Goal: Task Accomplishment & Management: Manage account settings

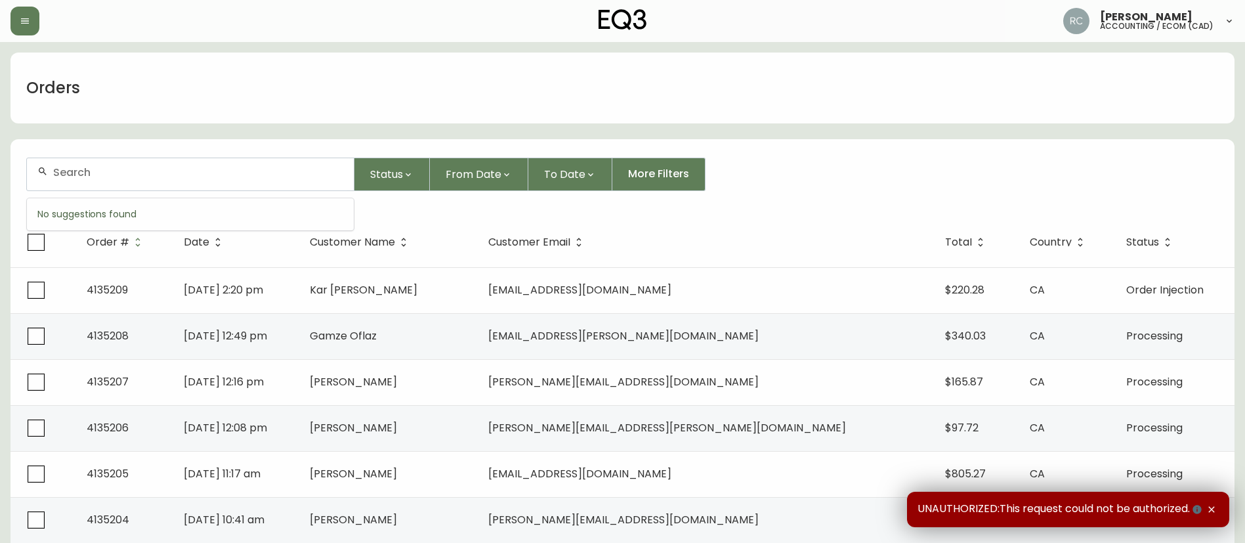
click at [258, 177] on input "text" at bounding box center [198, 172] width 290 height 12
paste input "4135205"
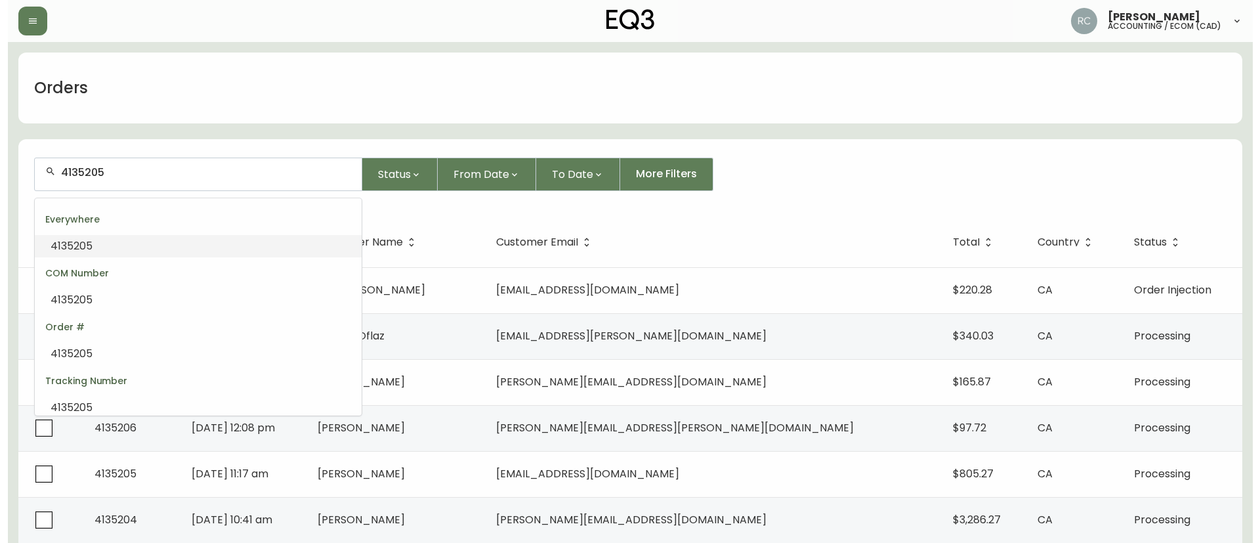
scroll to position [1, 0]
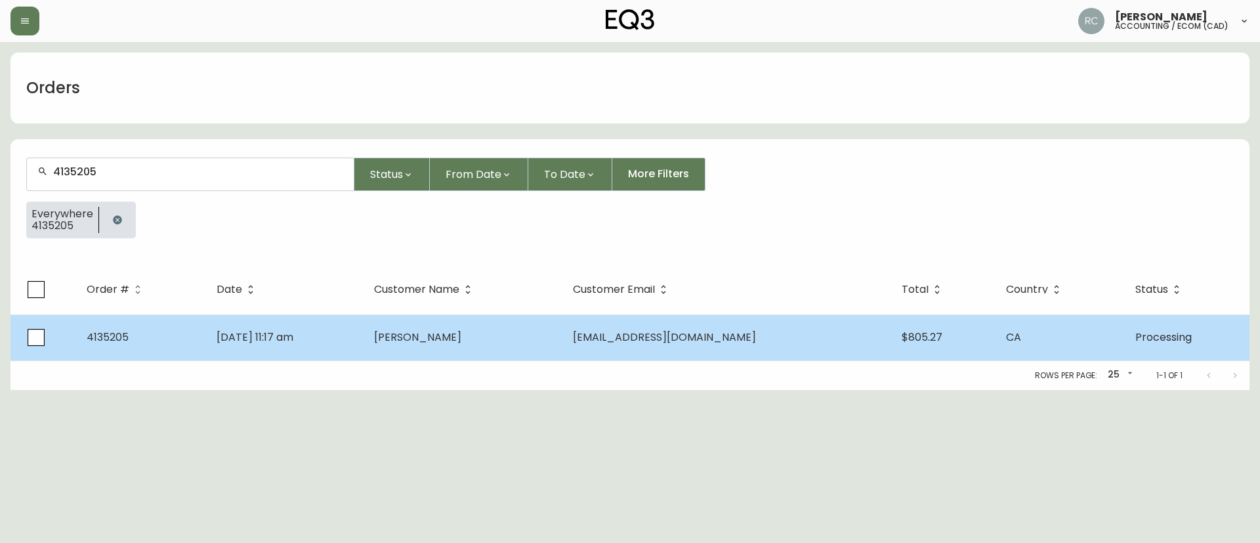
type input "4135205"
click at [546, 338] on td "[PERSON_NAME]" at bounding box center [462, 337] width 199 height 46
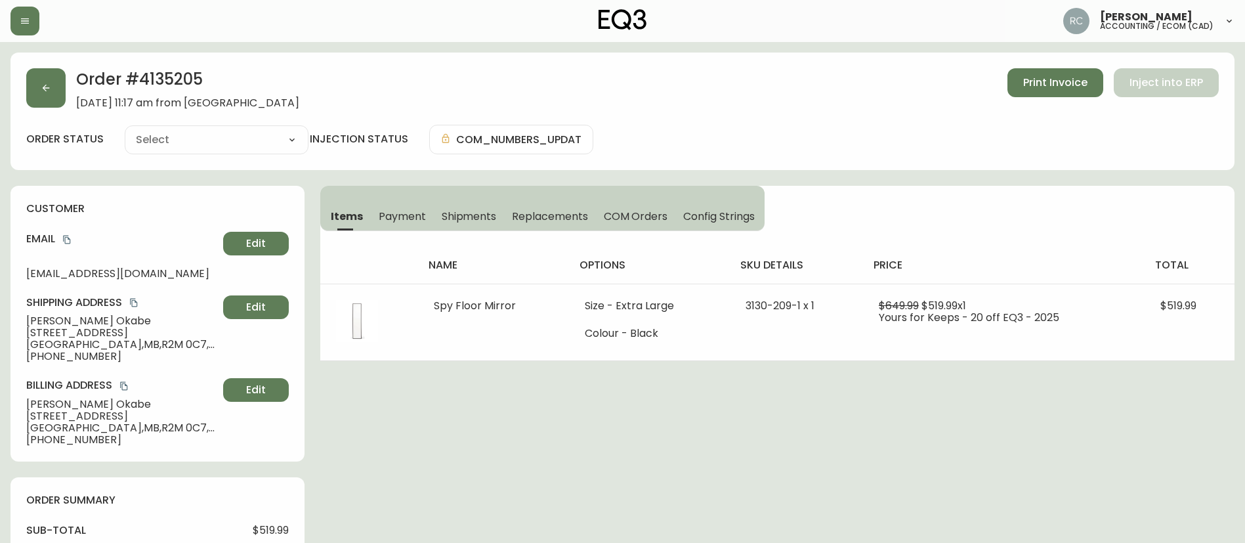
type input "Processing"
select select "PROCESSING"
click at [405, 220] on span "Payment" at bounding box center [402, 216] width 47 height 14
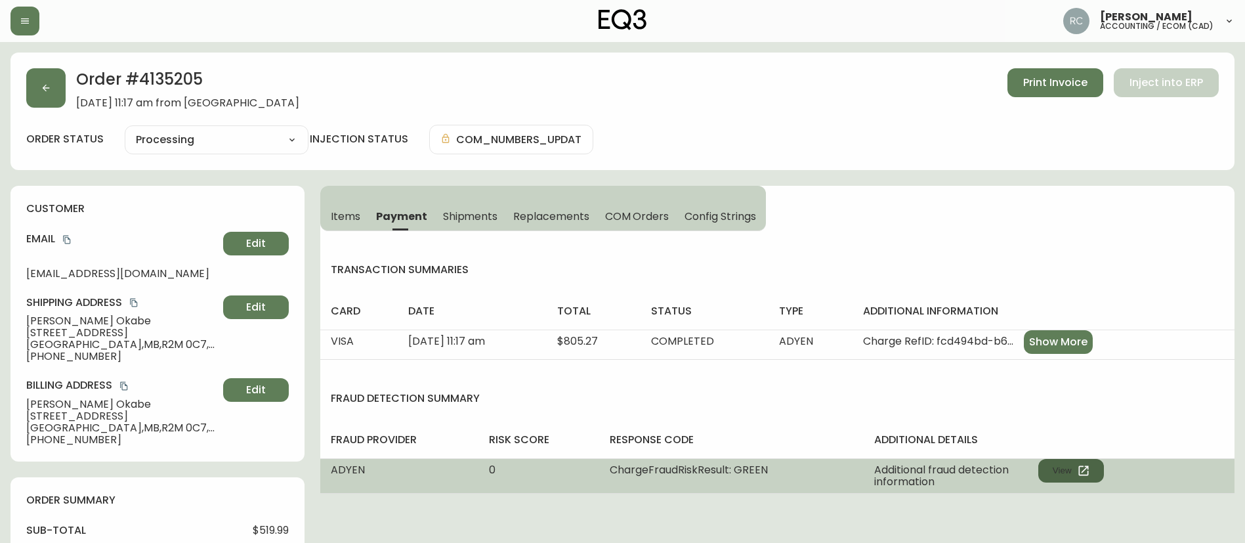
click at [1072, 470] on button "View" at bounding box center [1071, 471] width 66 height 24
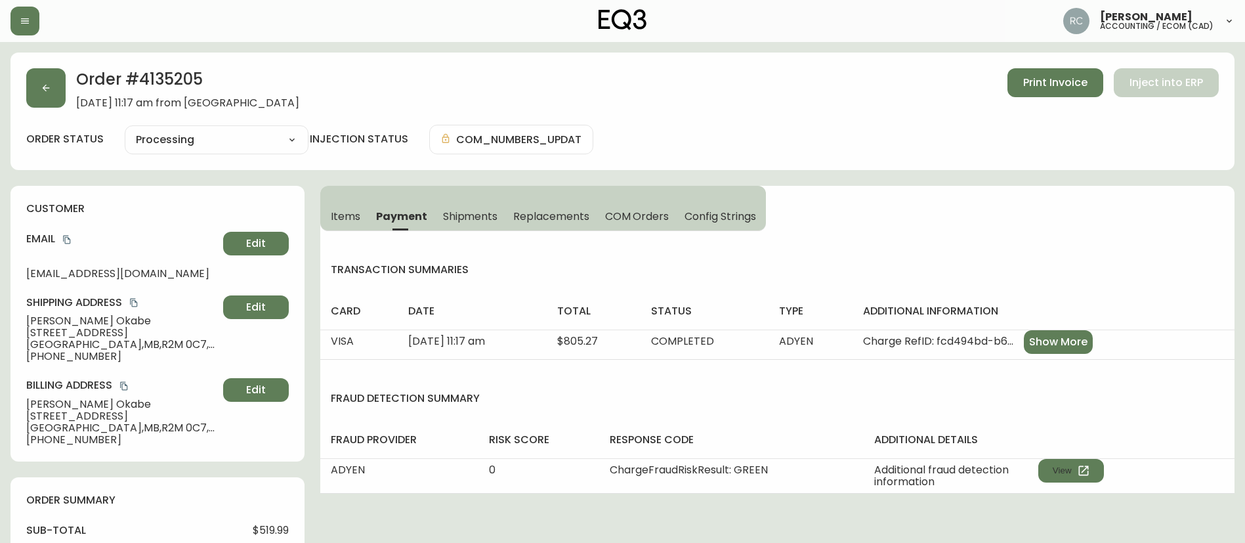
click at [265, 524] on span "$519.99" at bounding box center [271, 530] width 36 height 12
copy span "519.99"
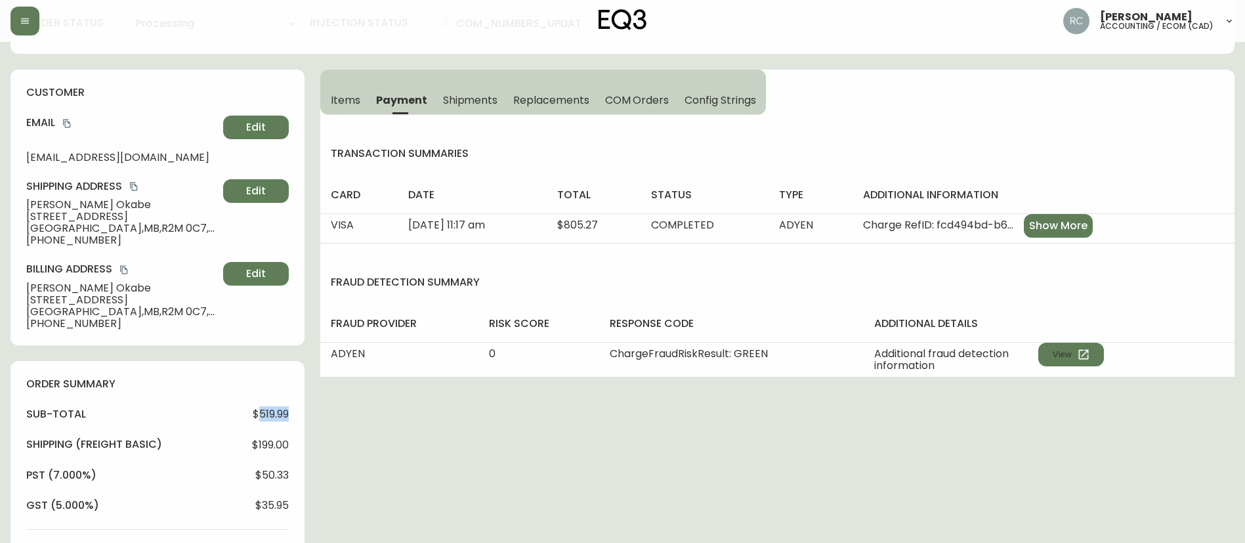
scroll to position [328, 0]
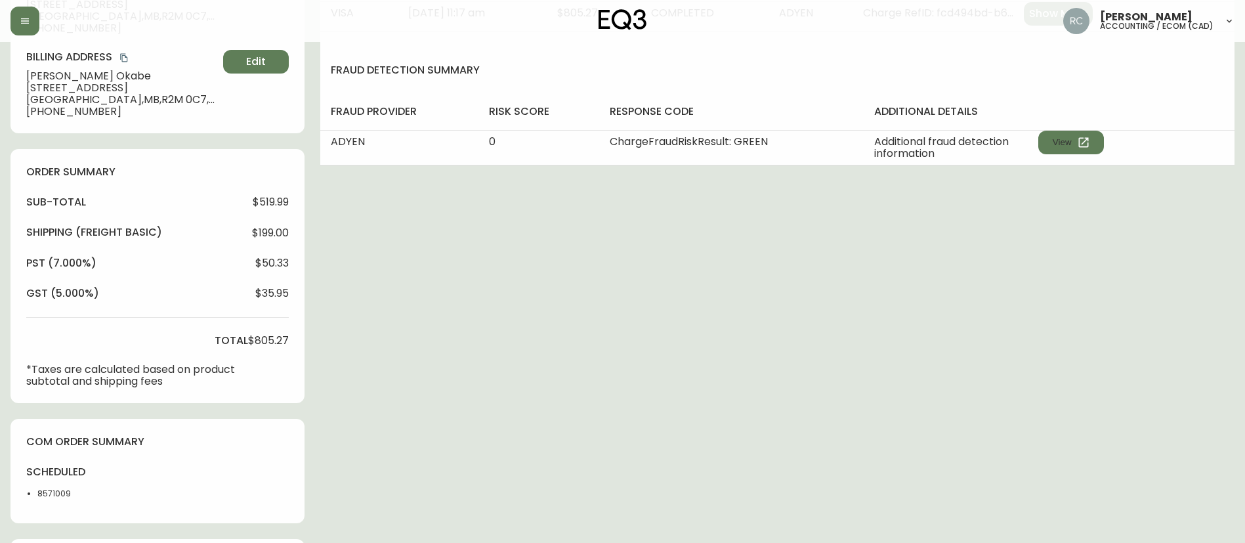
click at [276, 337] on span "$805.27" at bounding box center [268, 341] width 41 height 12
copy span "805.27"
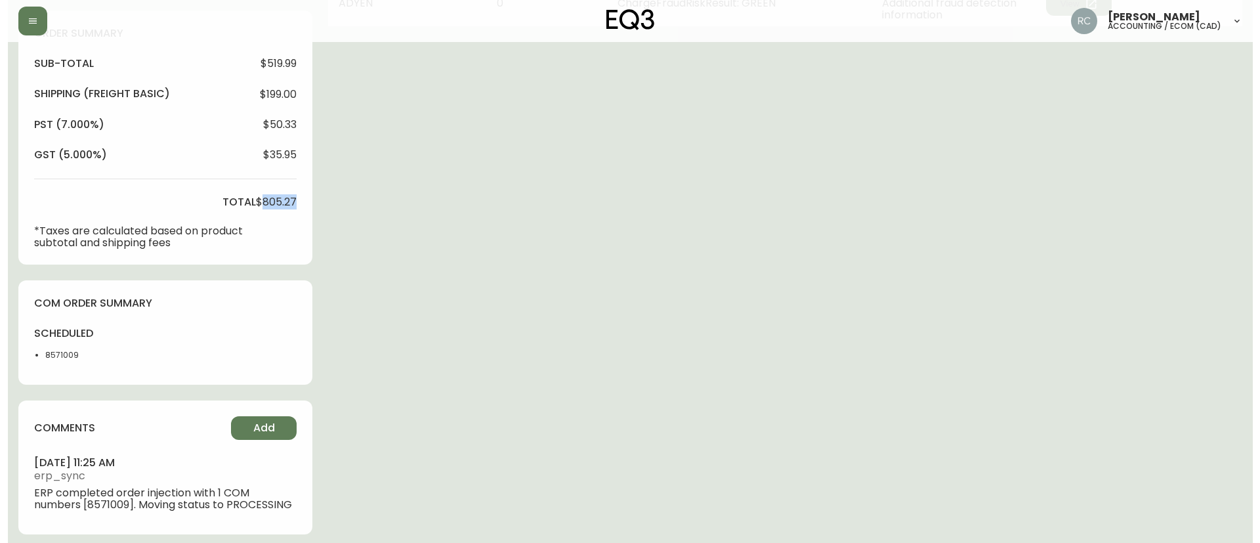
scroll to position [474, 0]
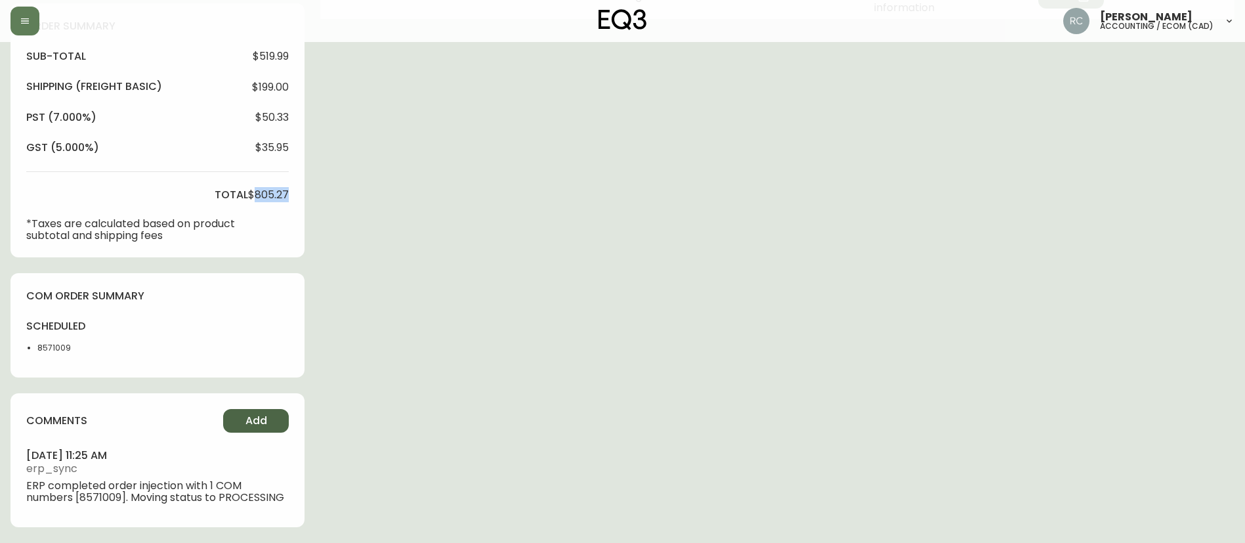
drag, startPoint x: 228, startPoint y: 432, endPoint x: 236, endPoint y: 424, distance: 11.1
click at [228, 432] on div "comments Add september 08, 2025 at 11:25 am erp_sync ERP completed order inject…" at bounding box center [157, 460] width 294 height 134
click at [613, 305] on div "Order # 4135205 September 8, 2025 at 11:17 am from CA_EN Print Invoice Inject i…" at bounding box center [622, 61] width 1224 height 964
click at [242, 418] on button "Add" at bounding box center [256, 421] width 66 height 24
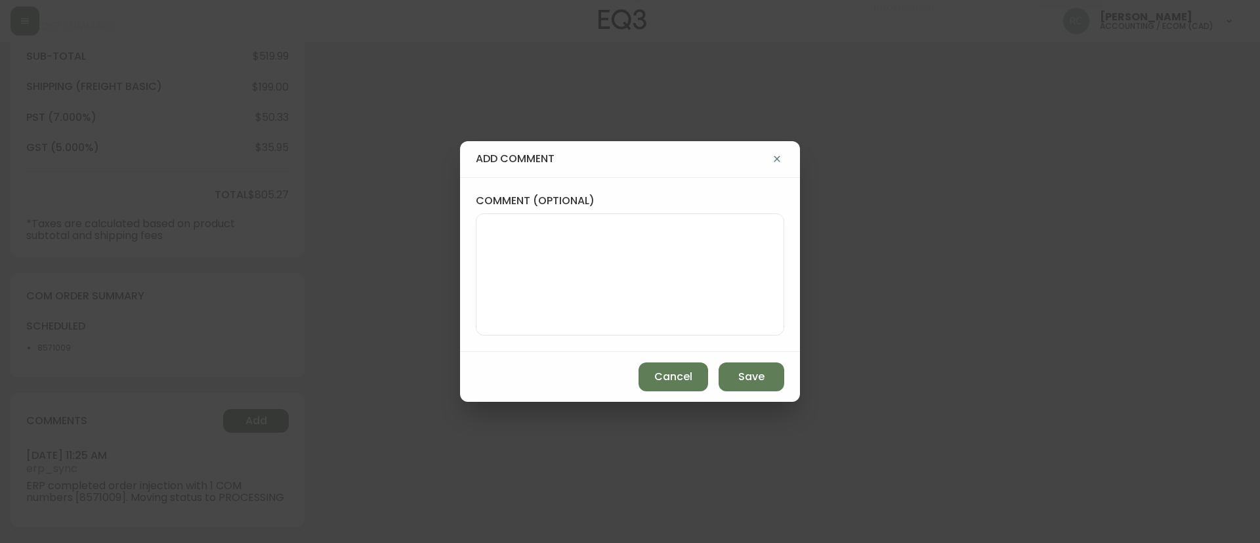
click at [638, 312] on textarea "comment (optional)" at bounding box center [630, 274] width 286 height 105
paste textarea "CANCELLATION - CHANGE OF MIND TICKET# 828732 ORD# 4135205 - status in AS400: 20…"
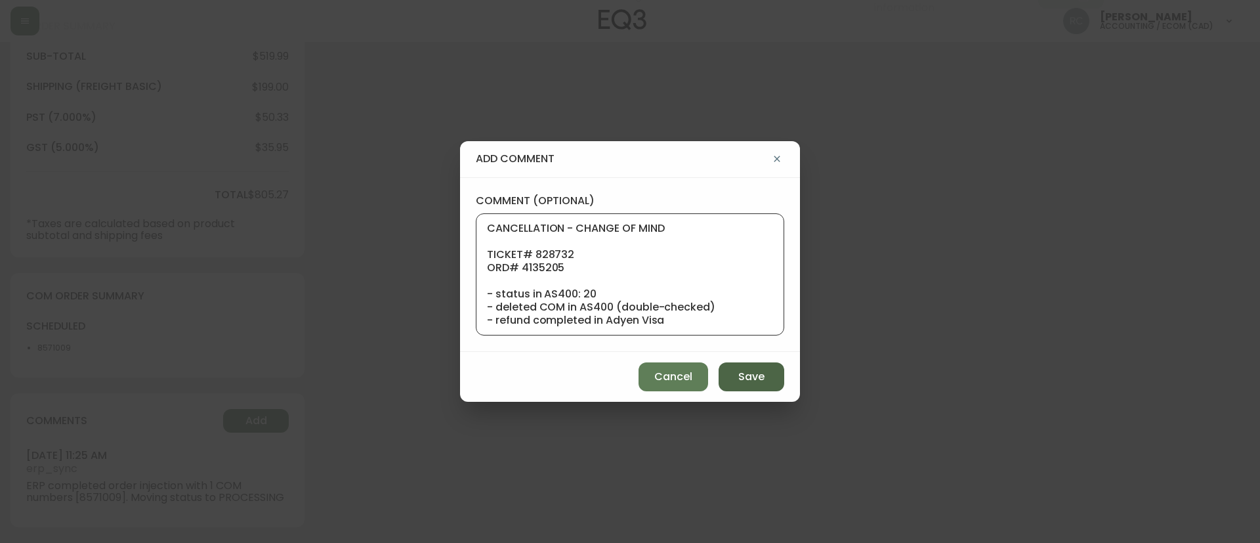
scroll to position [118, 0]
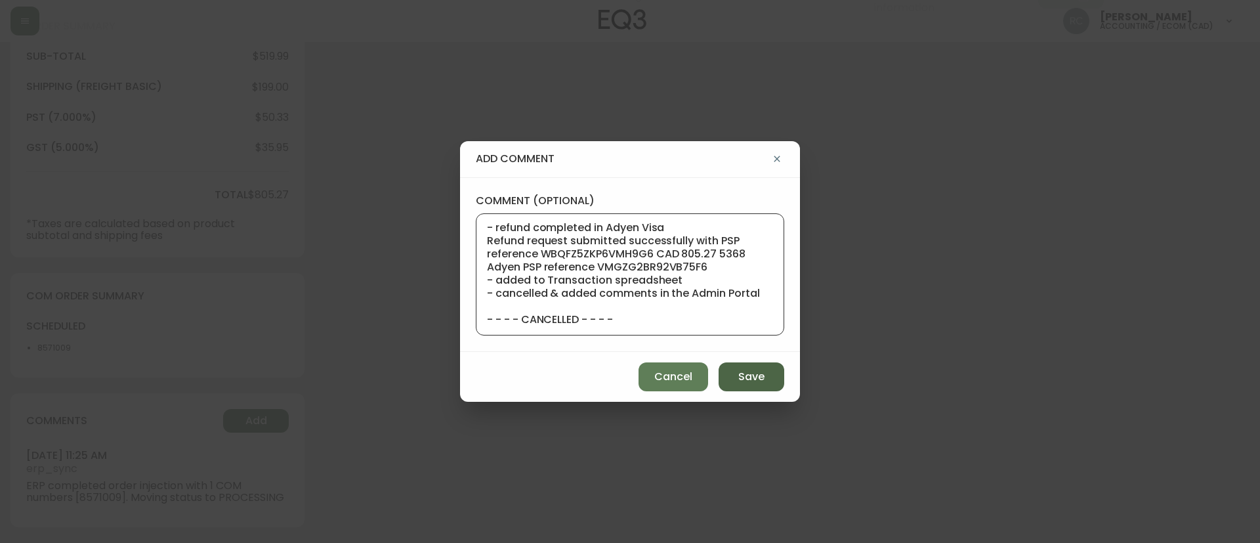
type textarea "CANCELLATION - CHANGE OF MIND TICKET# 828732 ORD# 4135205 - status in AS400: 20…"
click at [775, 379] on button "Save" at bounding box center [751, 376] width 66 height 29
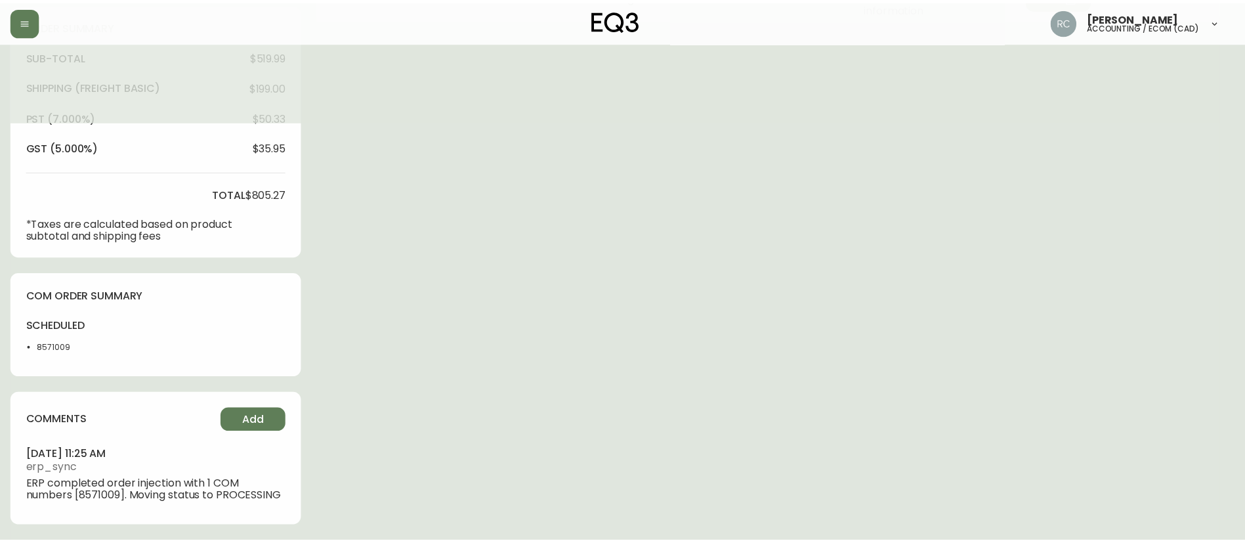
scroll to position [0, 0]
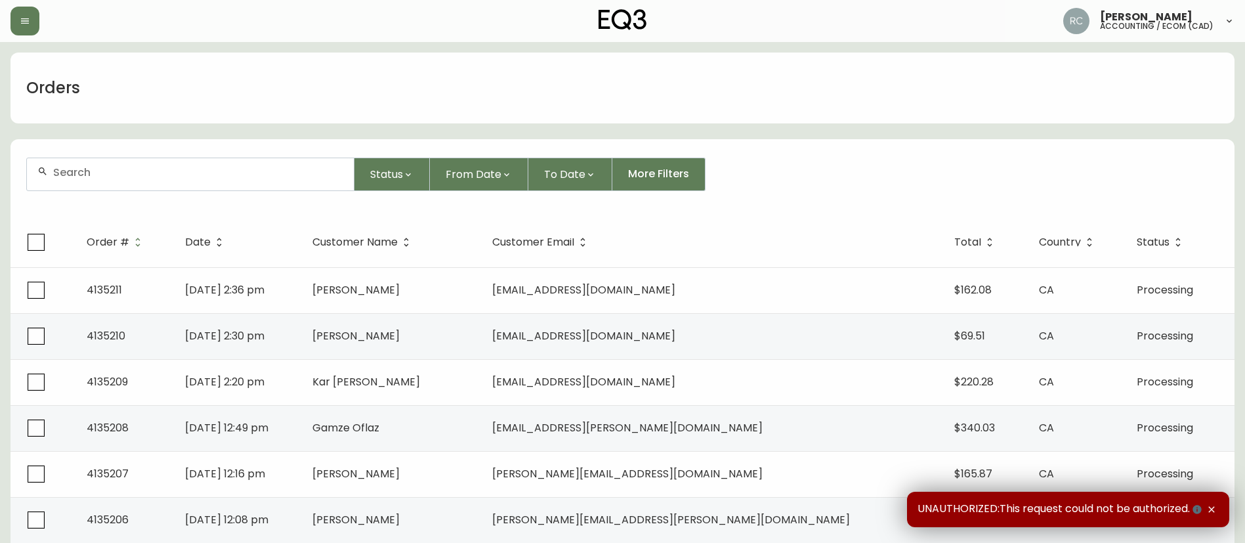
click at [181, 169] on input "text" at bounding box center [198, 172] width 290 height 12
paste input "4134169"
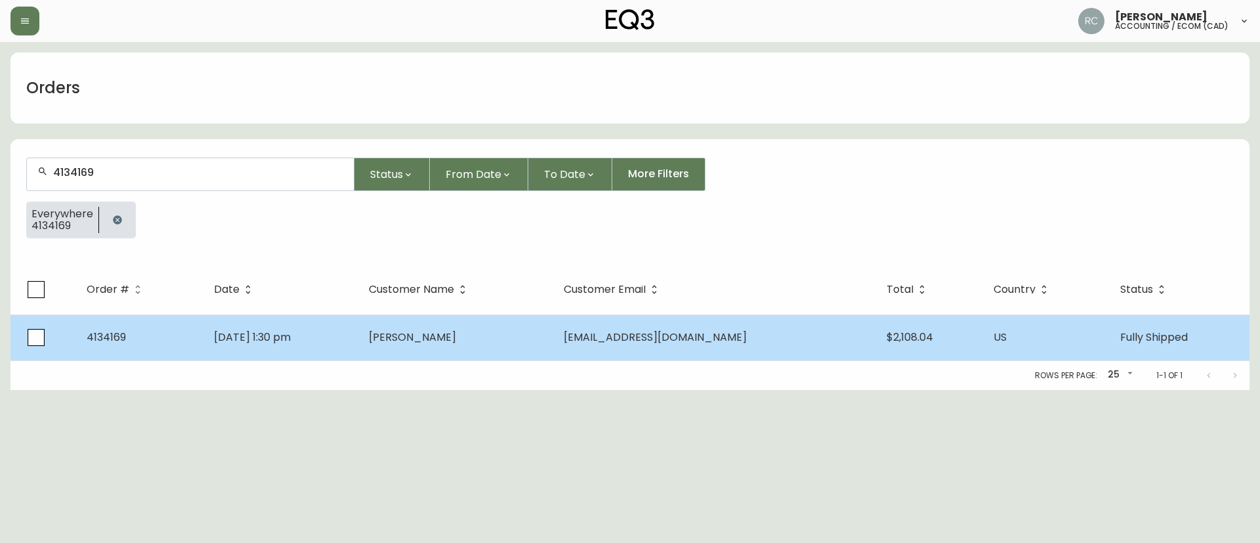
type input "4134169"
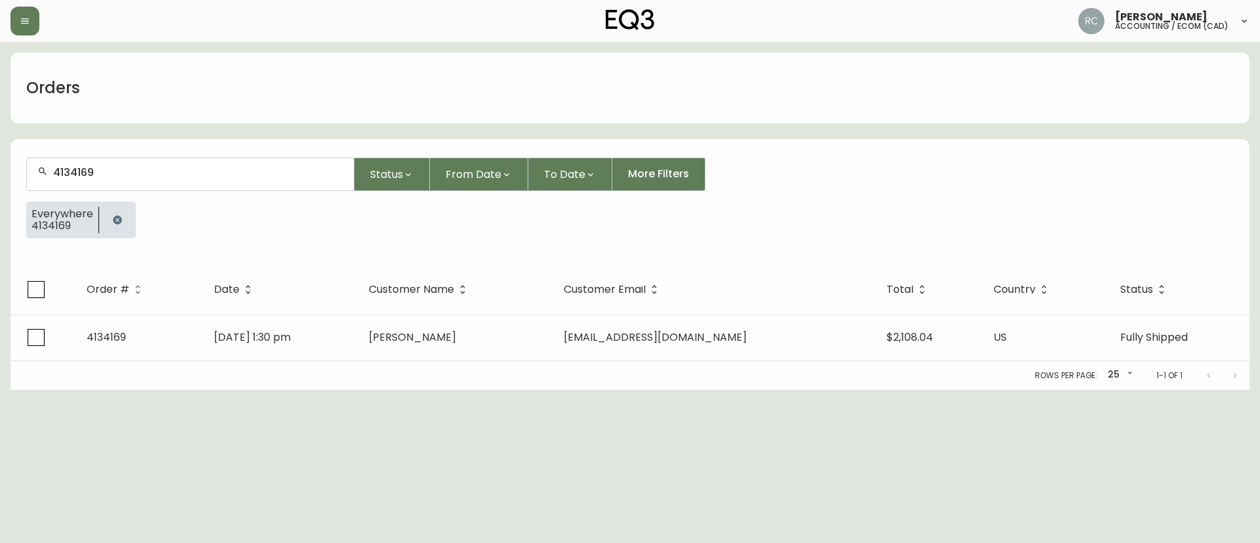
drag, startPoint x: 574, startPoint y: 338, endPoint x: 276, endPoint y: 18, distance: 437.7
click at [553, 337] on td "[PERSON_NAME]" at bounding box center [455, 337] width 195 height 46
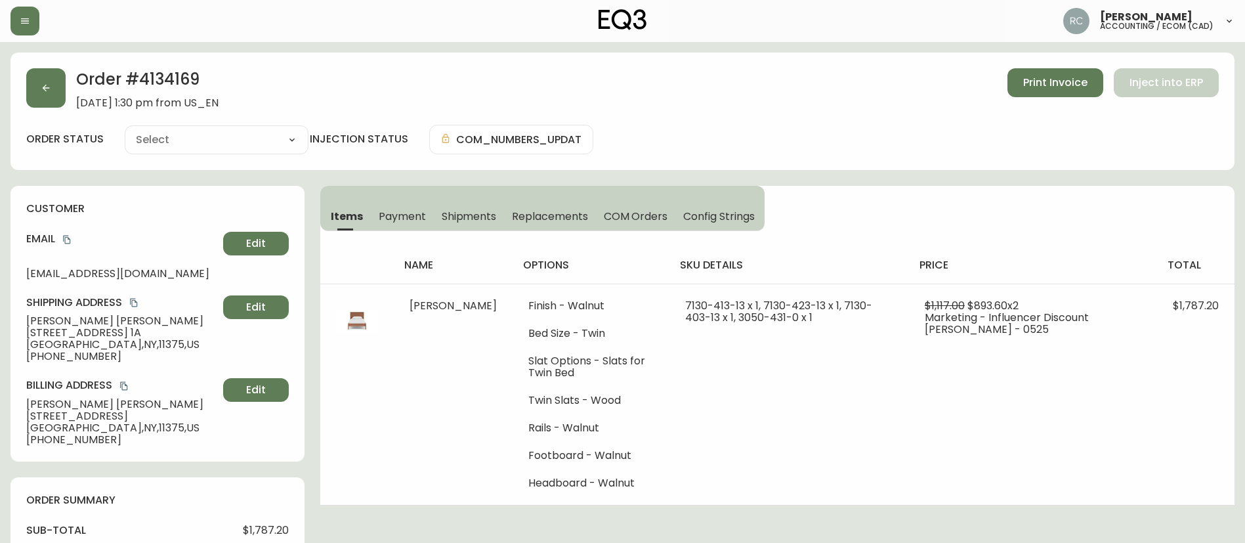
type input "Fully Shipped"
select select "FULLY_SHIPPED"
click at [411, 199] on div "Items Payment Shipments Replacements COM Orders Config Strings" at bounding box center [542, 208] width 444 height 45
click at [400, 220] on span "Payment" at bounding box center [402, 216] width 47 height 14
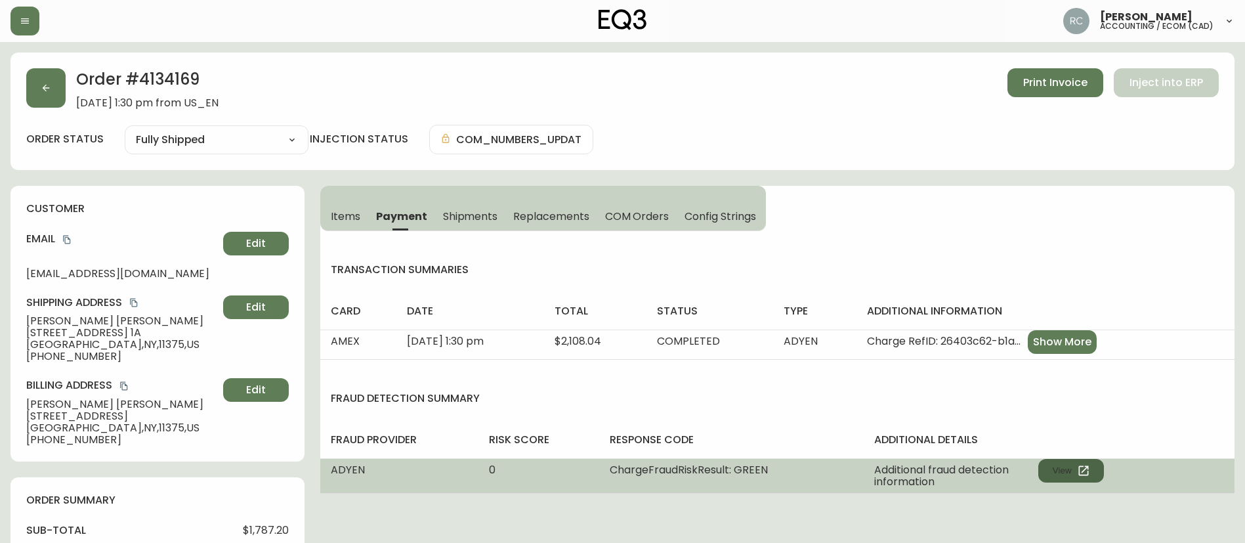
click at [1048, 463] on button "View" at bounding box center [1071, 471] width 66 height 24
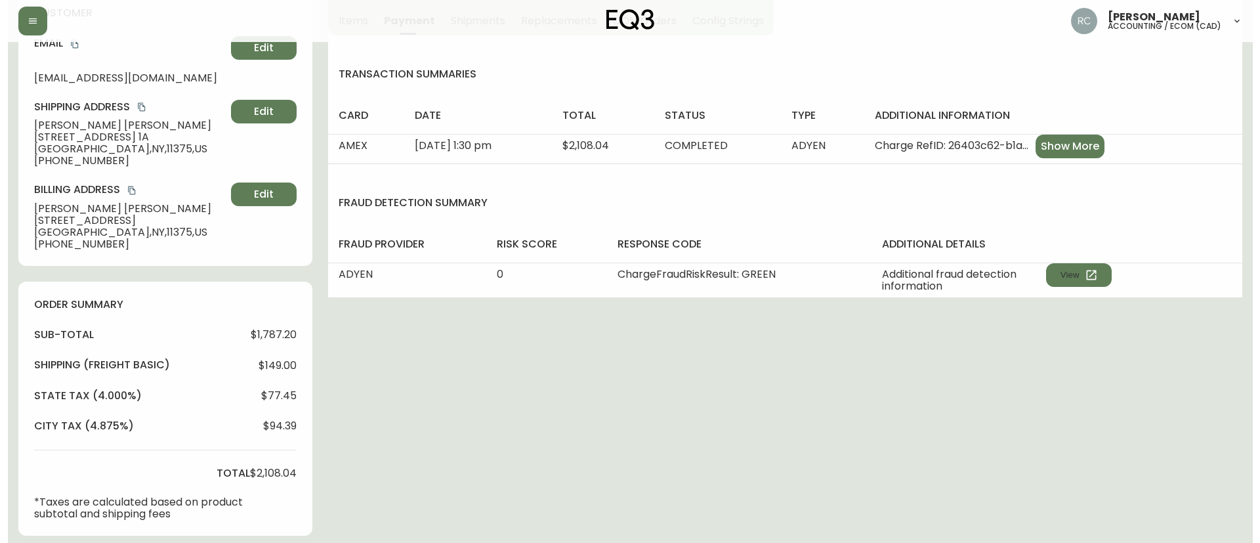
scroll to position [690, 0]
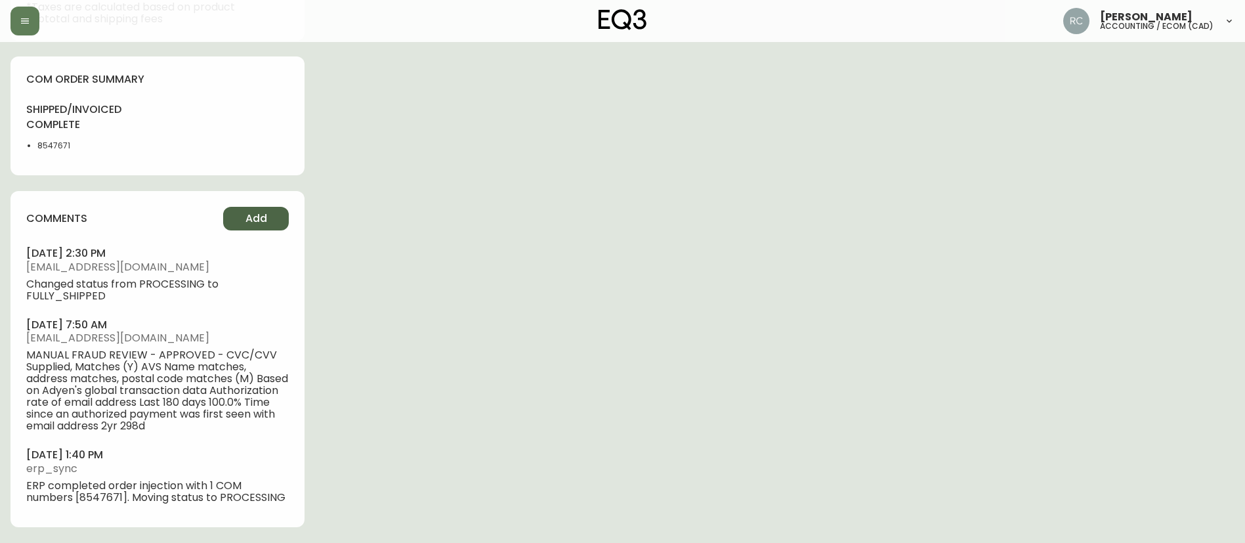
click at [260, 210] on button "Add" at bounding box center [256, 219] width 66 height 24
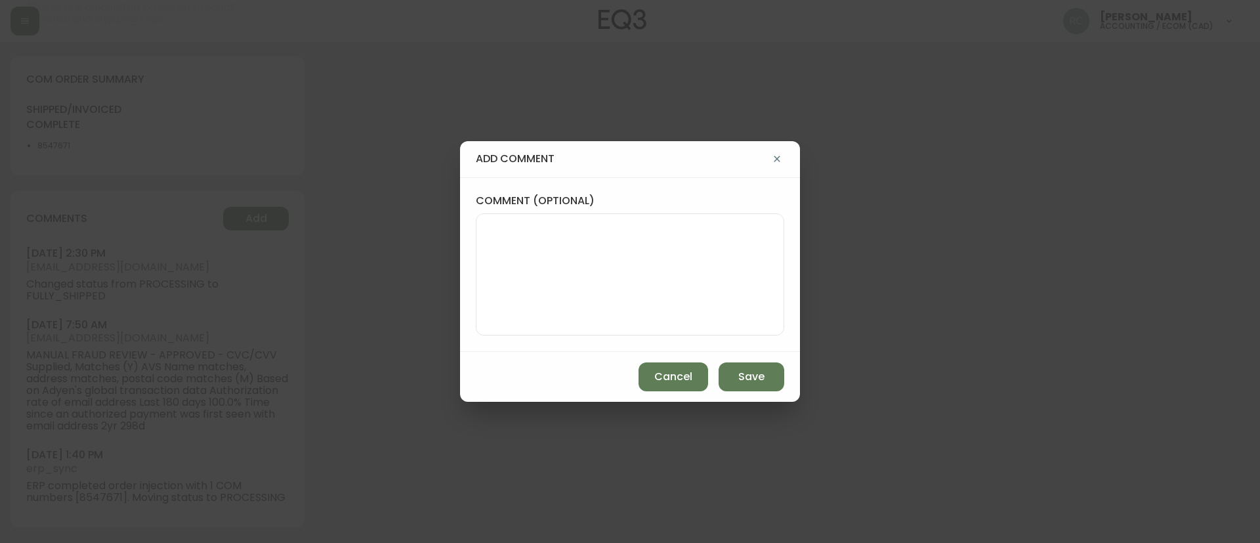
click at [651, 264] on textarea "comment (optional)" at bounding box center [630, 274] width 286 height 105
paste textarea "ECOM RETURN TICKET# 819982 ECOM ORD# 4134169 RTN# 316442546 TOTAL REFUND AMT: $…"
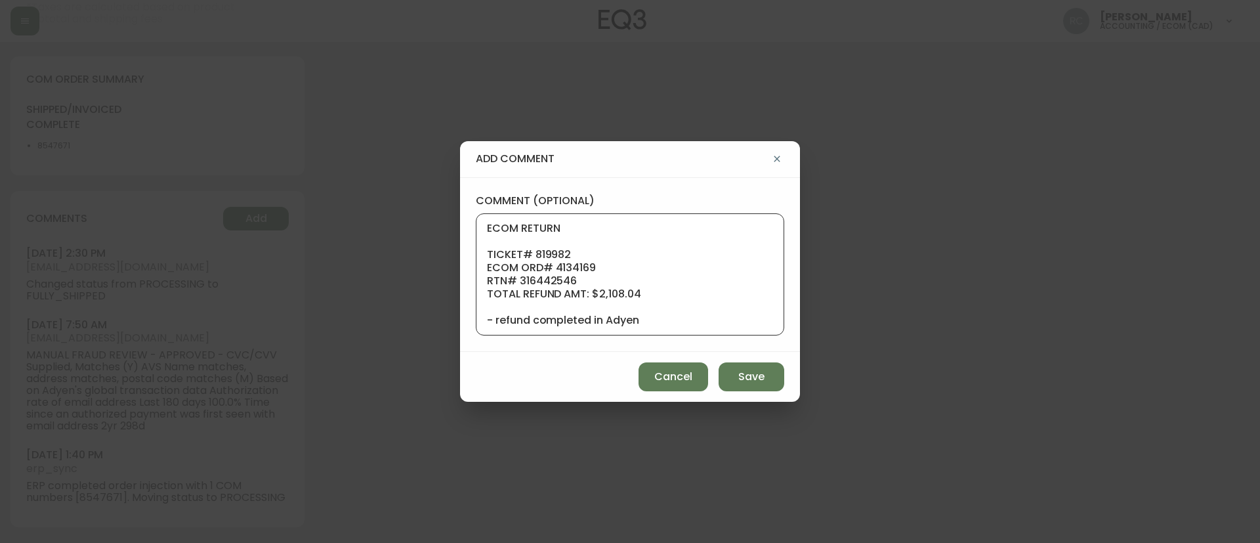
scroll to position [79, 0]
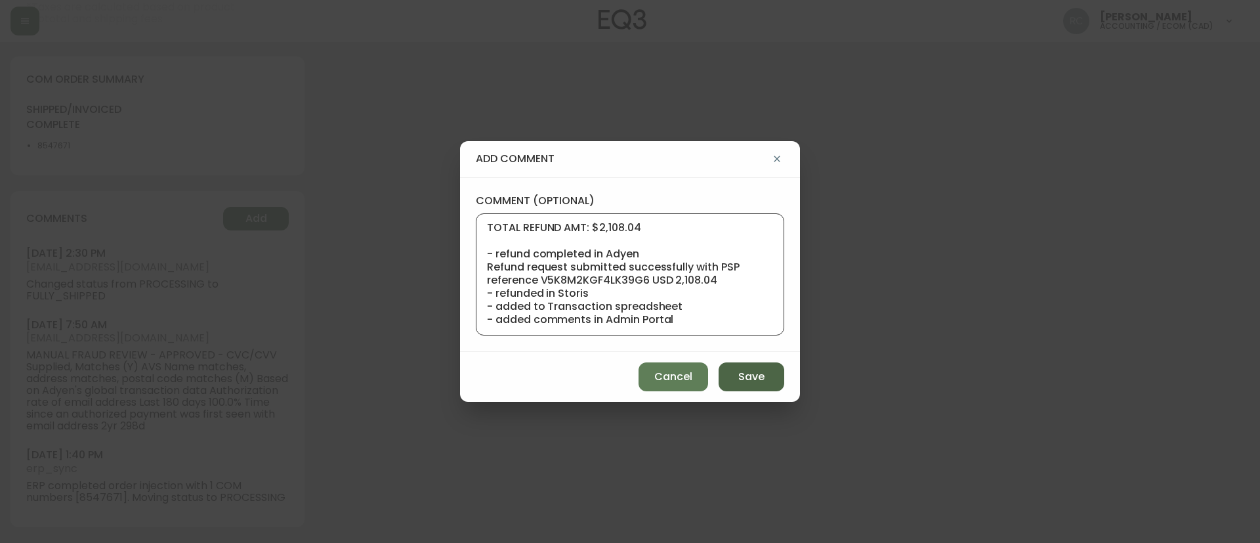
type textarea "ECOM RETURN TICKET# 819982 ECOM ORD# 4134169 RTN# 316442546 TOTAL REFUND AMT: $…"
click at [747, 371] on span "Save" at bounding box center [751, 376] width 26 height 14
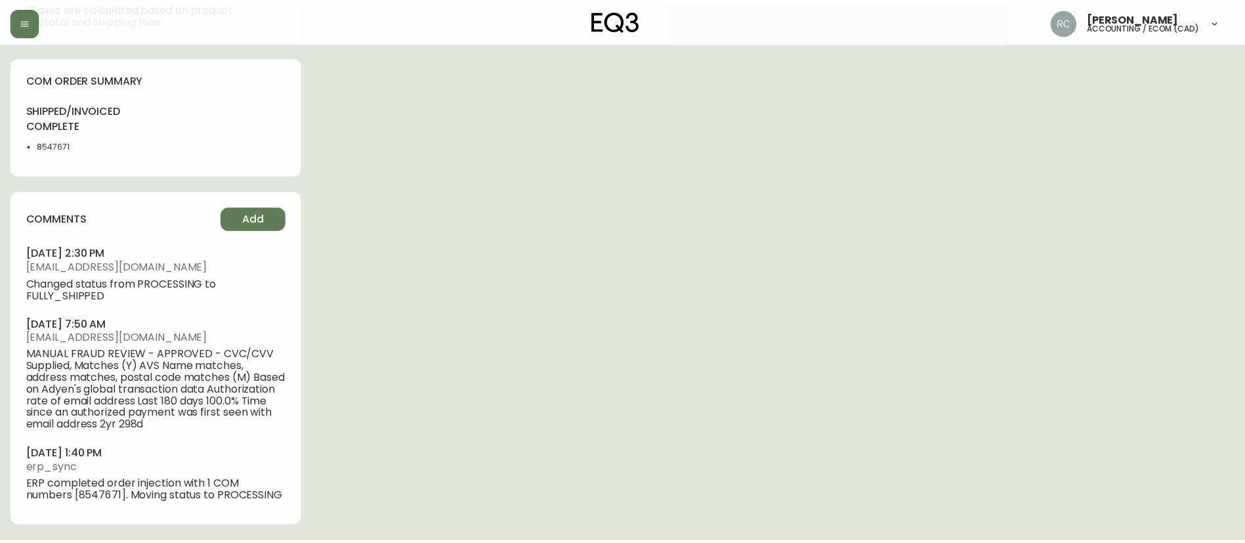
scroll to position [0, 0]
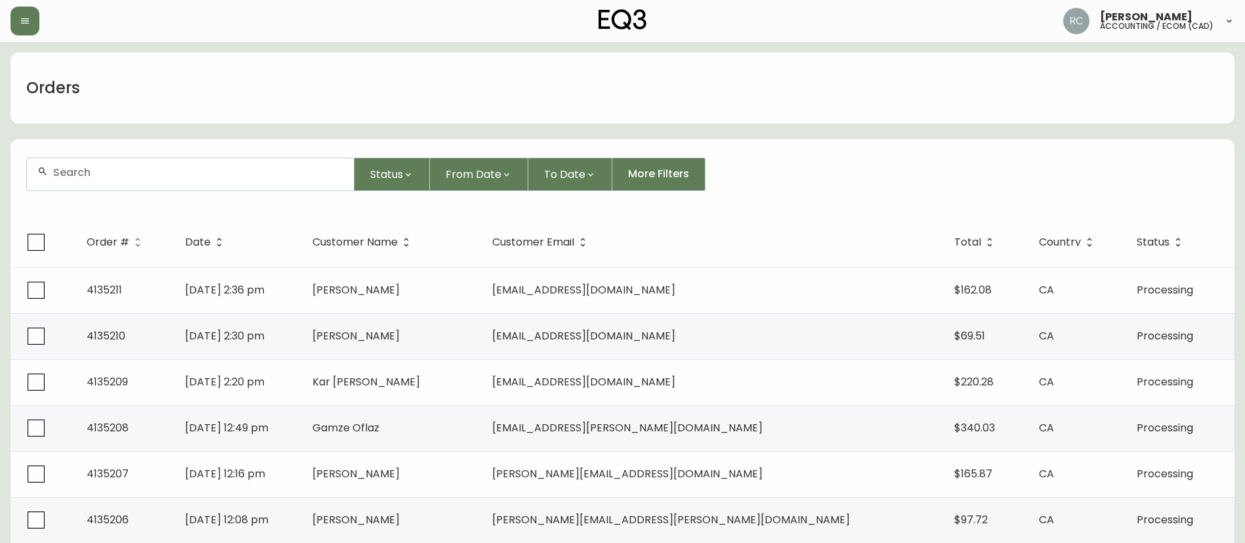
drag, startPoint x: 126, startPoint y: 170, endPoint x: 133, endPoint y: 175, distance: 8.4
click at [126, 173] on input "text" at bounding box center [198, 172] width 290 height 12
paste input "4134479"
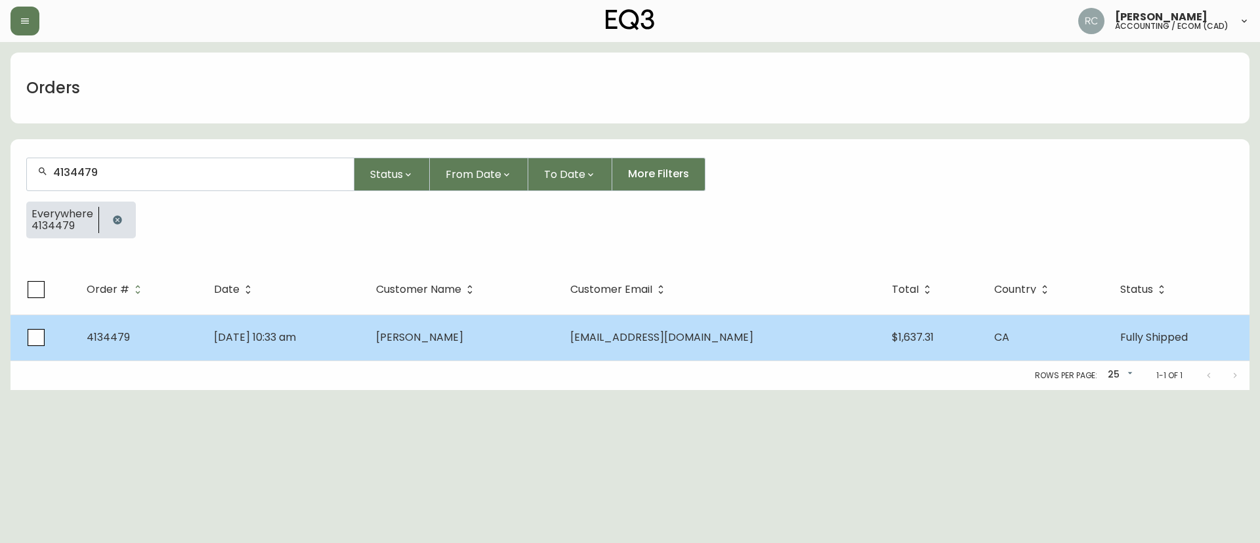
type input "4134479"
click at [463, 333] on span "Sean Rankin" at bounding box center [419, 336] width 87 height 15
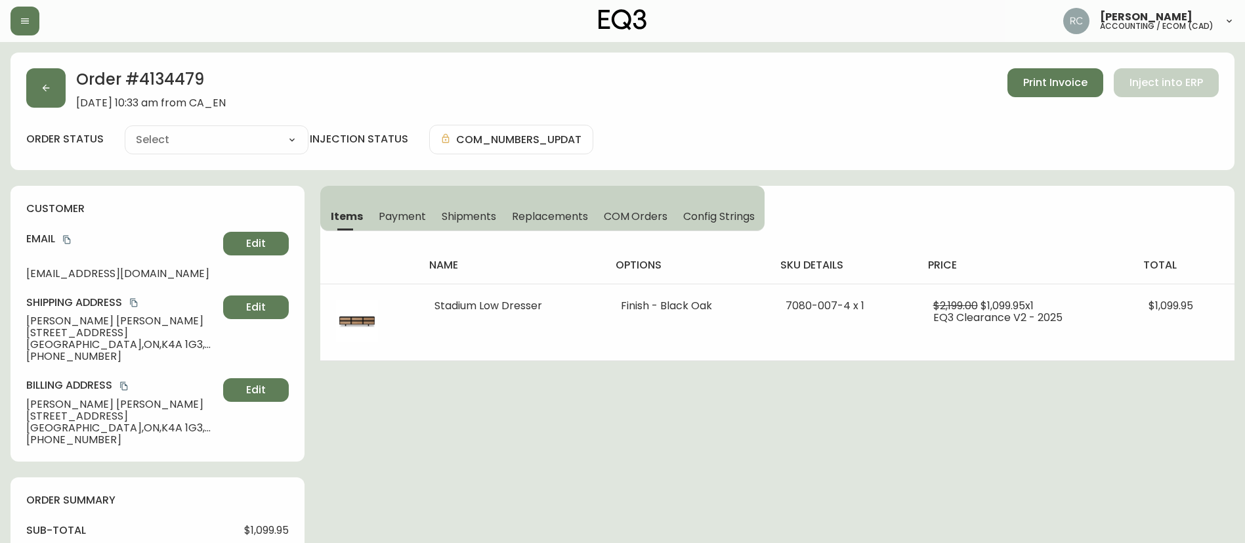
type input "Fully Shipped"
select select "FULLY_SHIPPED"
drag, startPoint x: 400, startPoint y: 205, endPoint x: 483, endPoint y: 224, distance: 84.8
click at [400, 205] on button "Payment" at bounding box center [402, 215] width 63 height 29
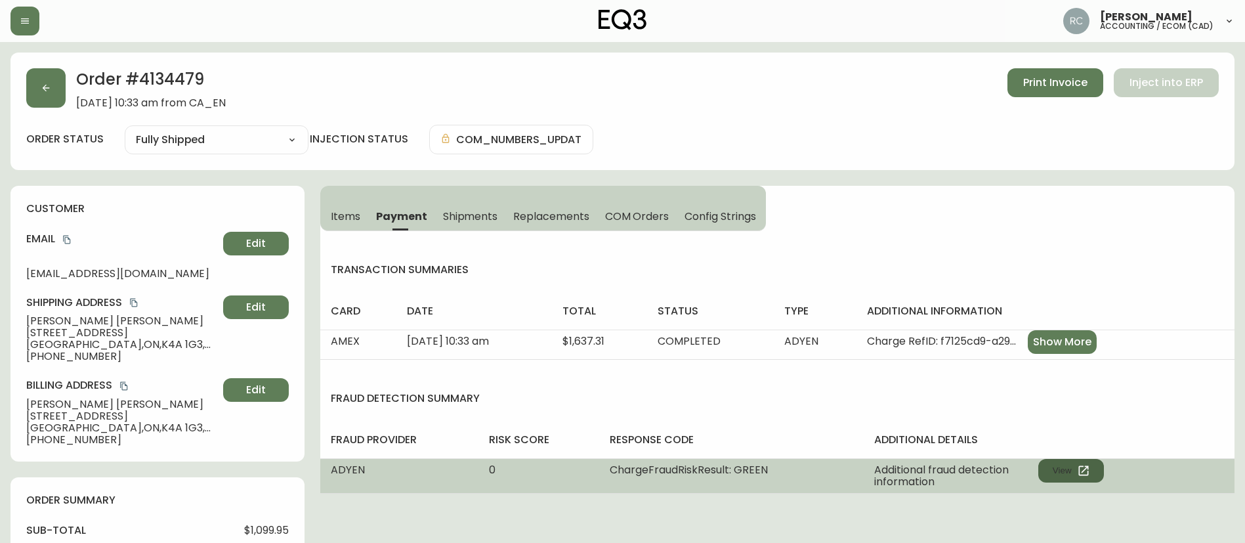
click at [1072, 471] on button "View" at bounding box center [1071, 471] width 66 height 24
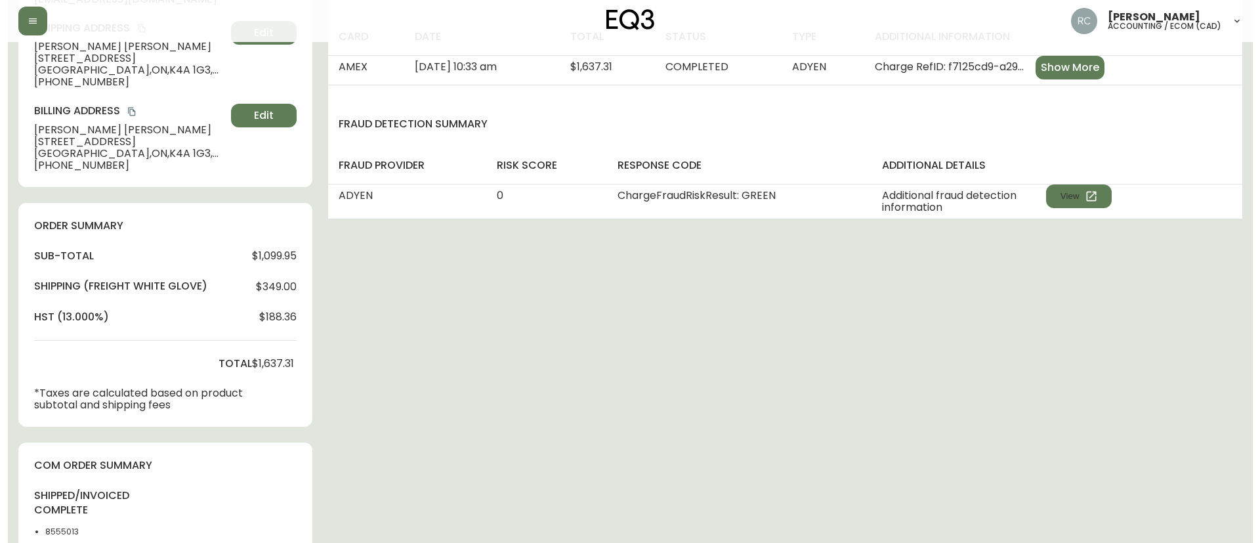
scroll to position [648, 0]
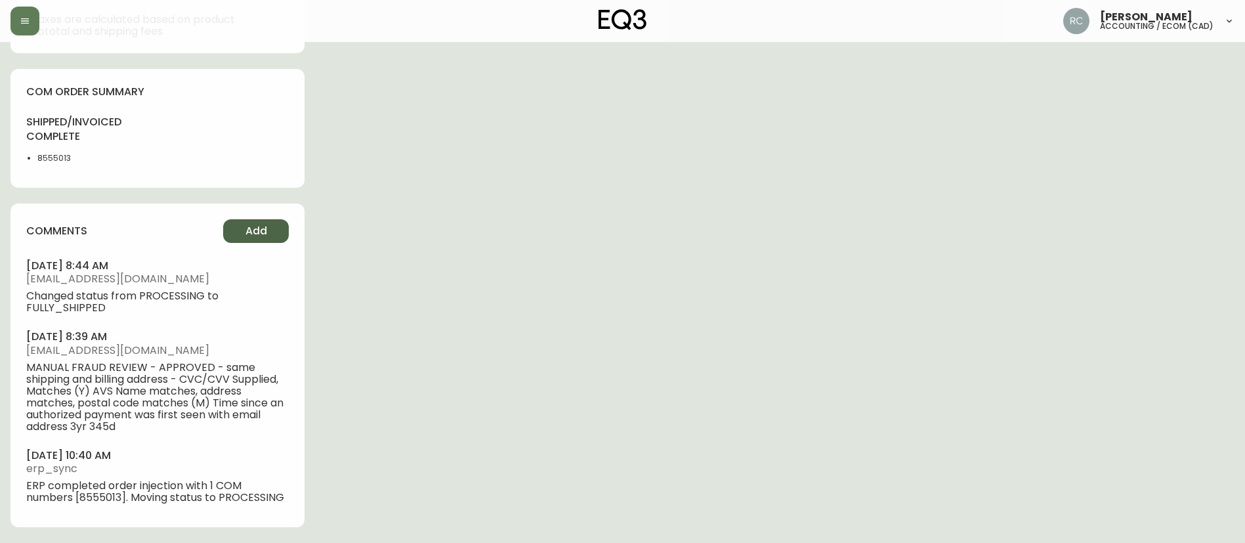
click at [247, 230] on span "Add" at bounding box center [256, 231] width 22 height 14
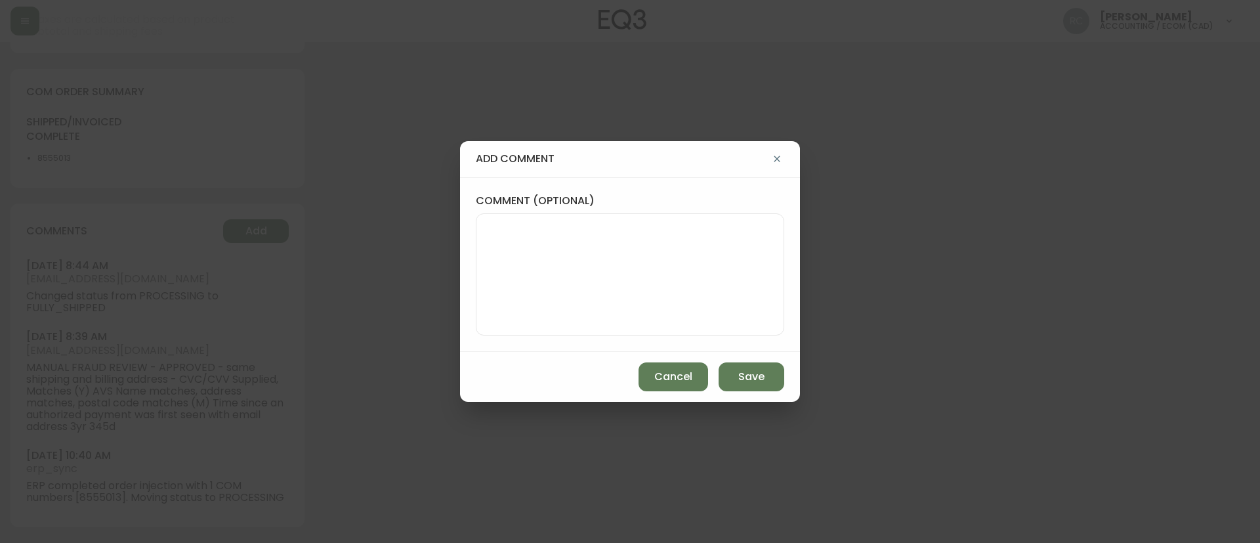
click at [606, 260] on textarea "comment (optional)" at bounding box center [630, 274] width 286 height 105
paste textarea "COMPENSATION TO KEEP AS-IS TICKET# 828028 ORD# 4134479 SKU 7080-007-4 REASON: S…"
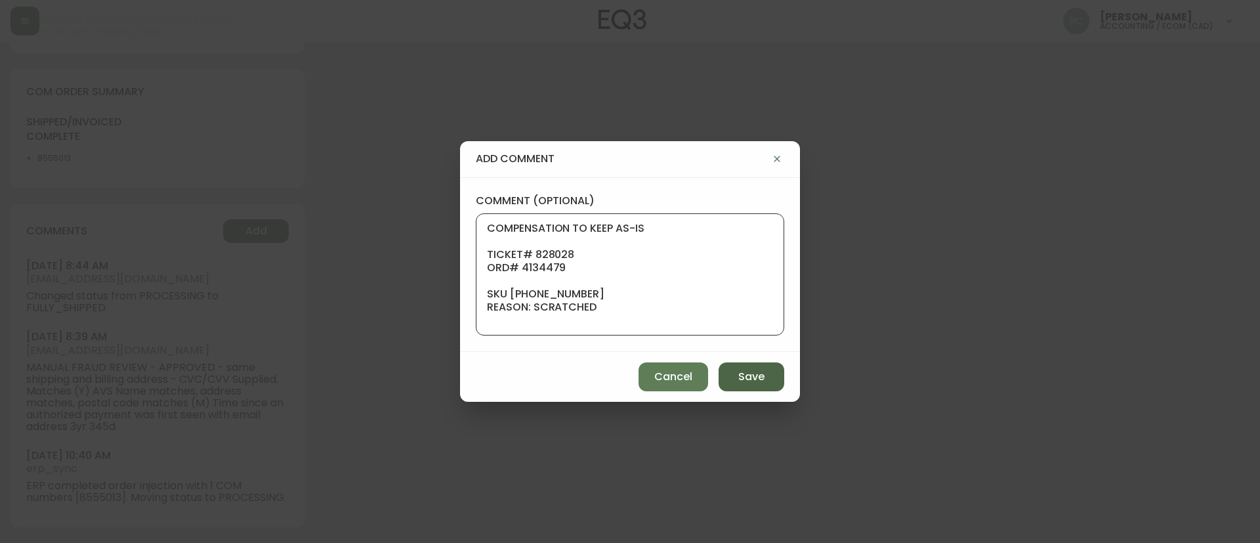
scroll to position [157, 0]
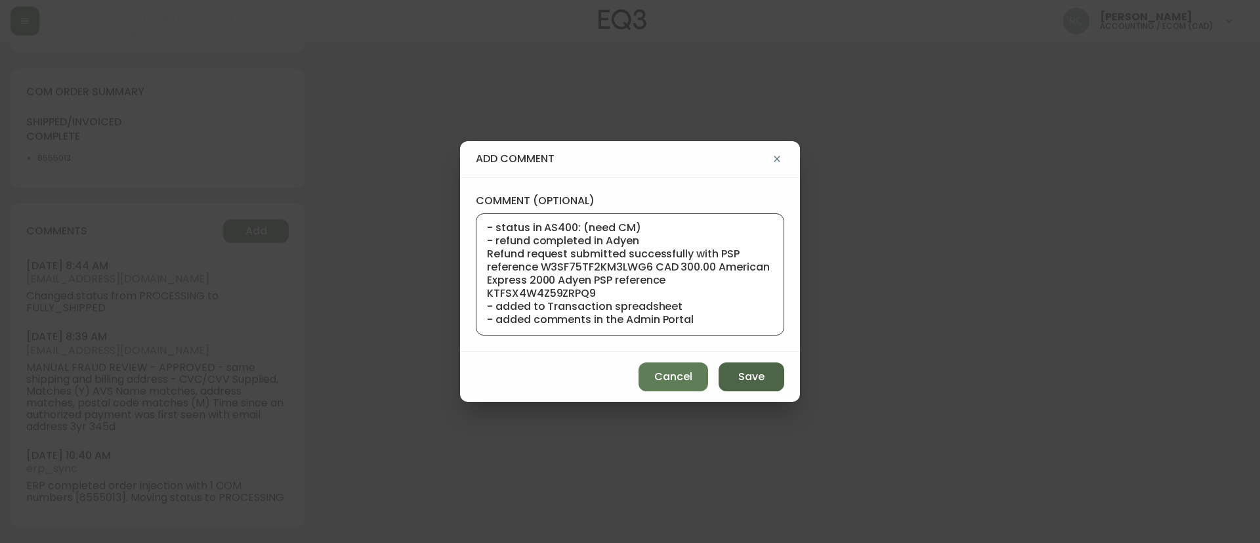
type textarea "COMPENSATION TO KEEP AS-IS TICKET# 828028 ORD# 4134479 SKU 7080-007-4 REASON: S…"
click at [745, 374] on span "Save" at bounding box center [751, 376] width 26 height 14
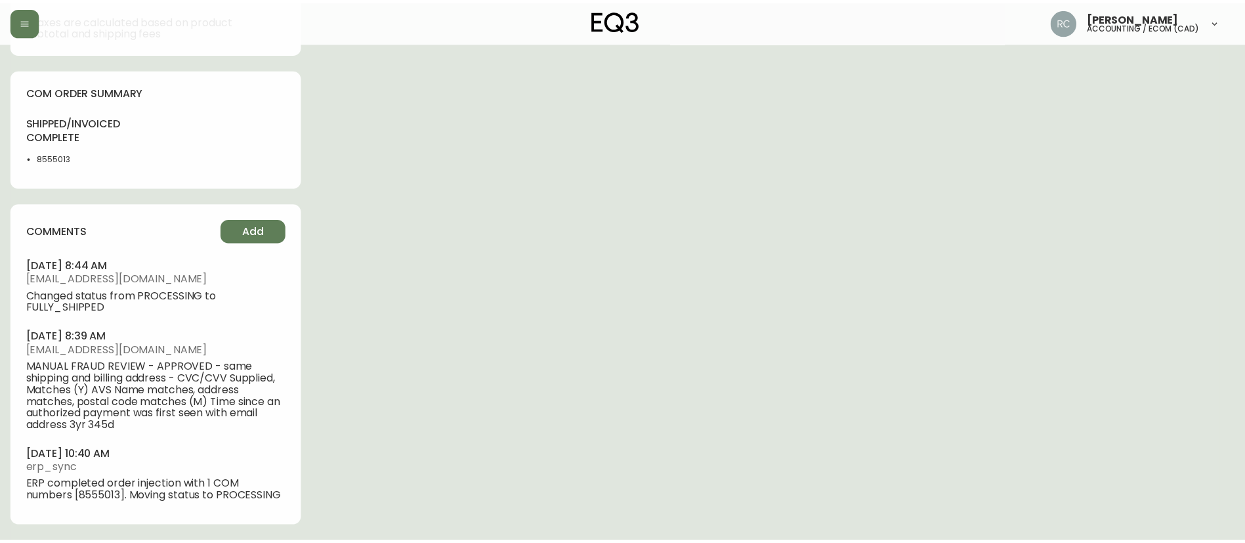
scroll to position [0, 0]
